Goal: Find specific page/section: Find specific page/section

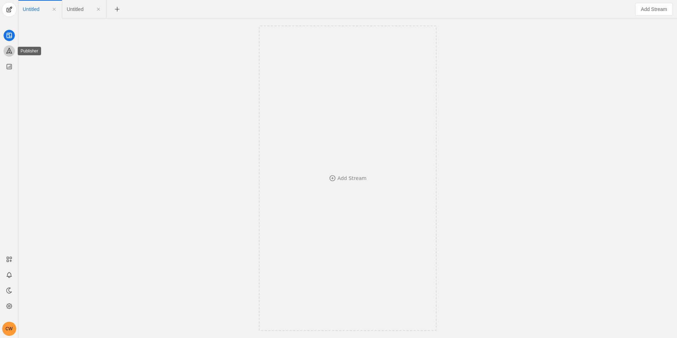
click at [11, 52] on icon at bounding box center [9, 50] width 7 height 7
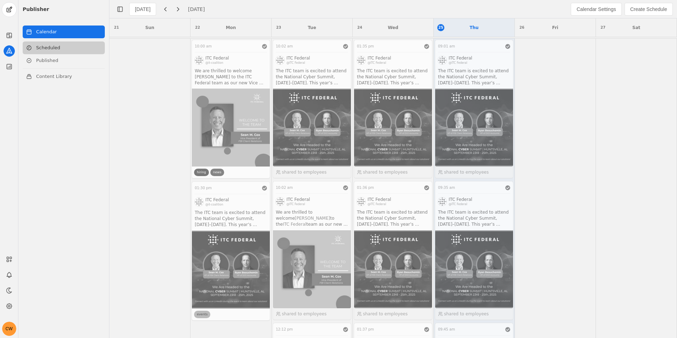
click at [59, 47] on link "Scheduled" at bounding box center [64, 47] width 82 height 13
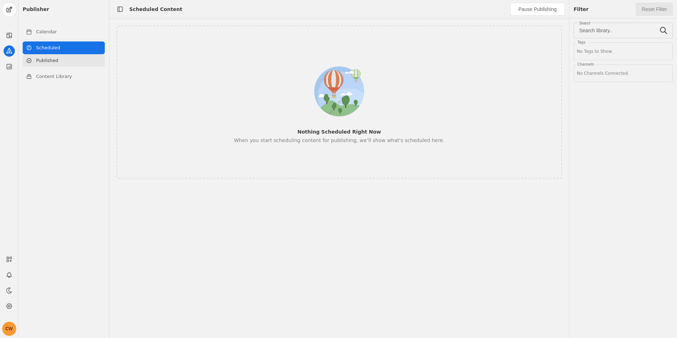
click at [66, 59] on link "Published" at bounding box center [64, 60] width 82 height 13
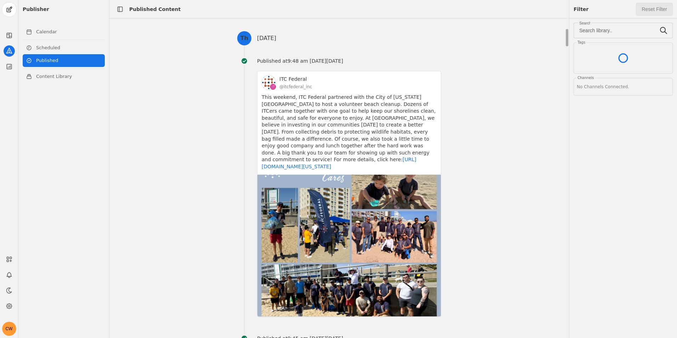
scroll to position [212, 0]
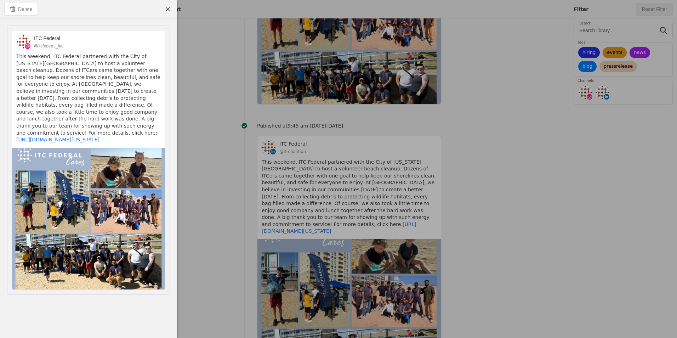
drag, startPoint x: 482, startPoint y: 49, endPoint x: 468, endPoint y: 50, distance: 14.2
click at [482, 49] on div at bounding box center [338, 169] width 677 height 338
click at [169, 9] on span "undefined" at bounding box center [167, 9] width 13 height 13
